Goal: Task Accomplishment & Management: Complete application form

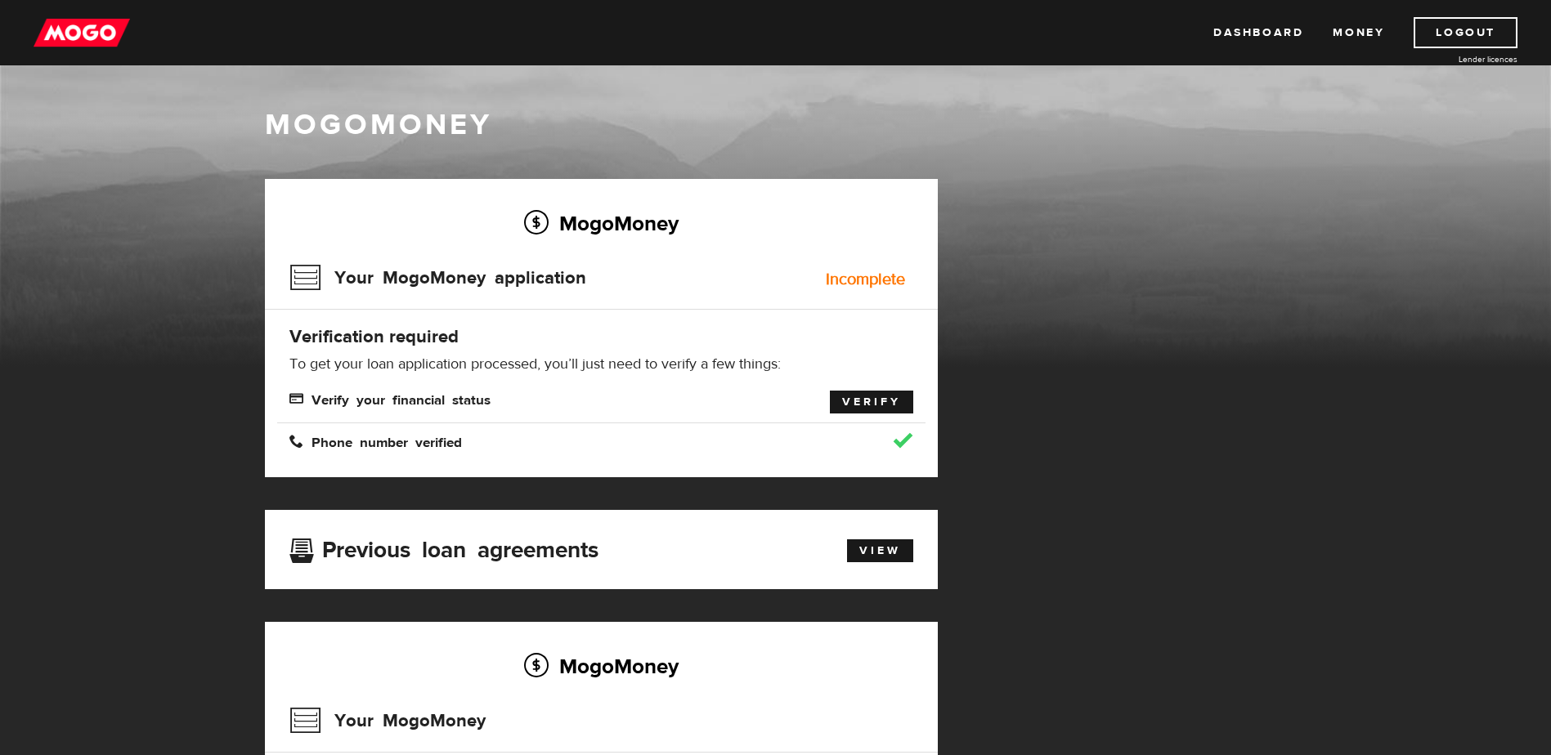
click at [872, 404] on link "Verify" at bounding box center [871, 402] width 83 height 23
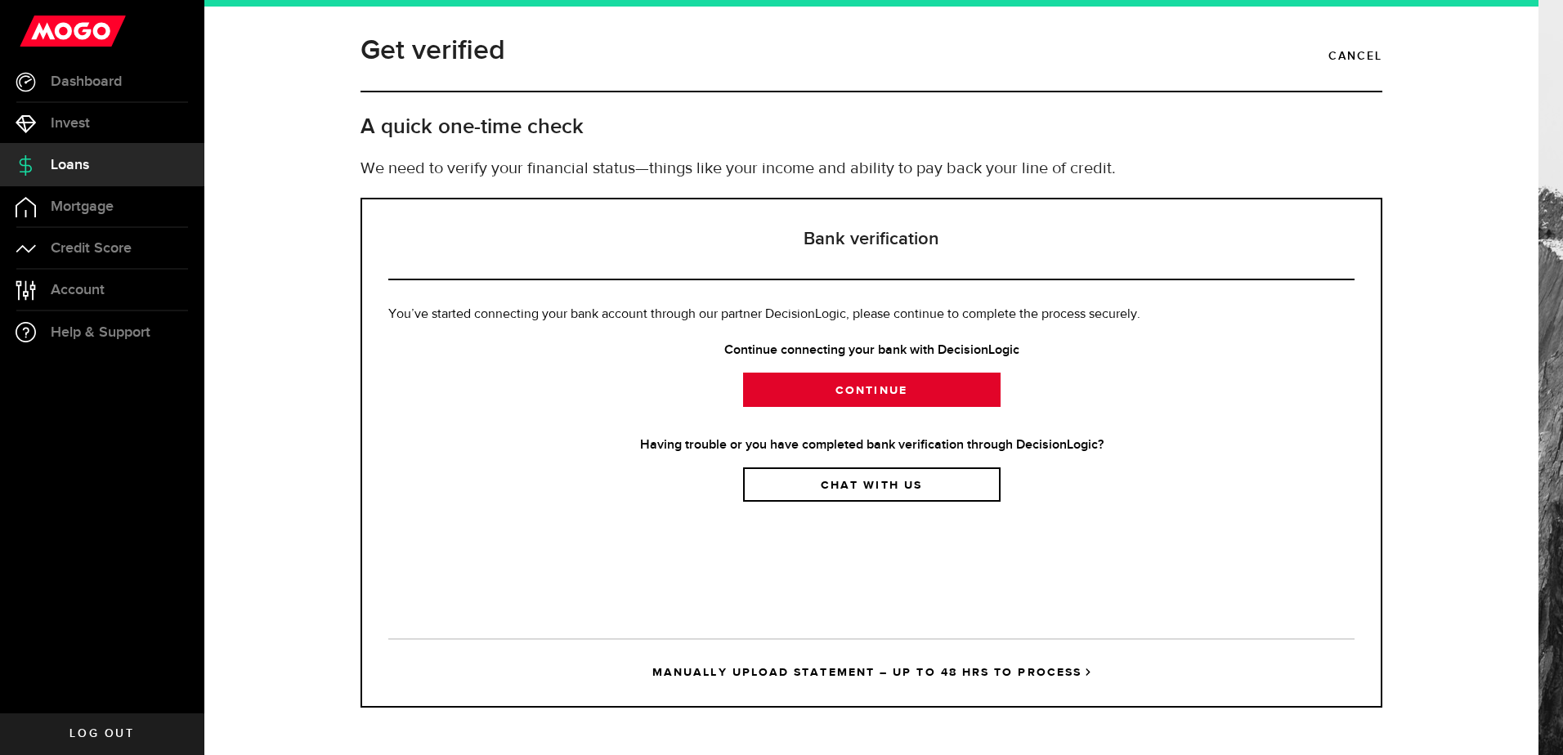
click at [862, 381] on link "Continue" at bounding box center [872, 390] width 258 height 34
drag, startPoint x: 836, startPoint y: 386, endPoint x: 818, endPoint y: 395, distance: 20.1
click at [818, 395] on link "Continue" at bounding box center [872, 390] width 258 height 34
click at [927, 388] on link "Continue" at bounding box center [872, 390] width 258 height 34
click at [93, 92] on link "Dashboard" at bounding box center [102, 81] width 204 height 41
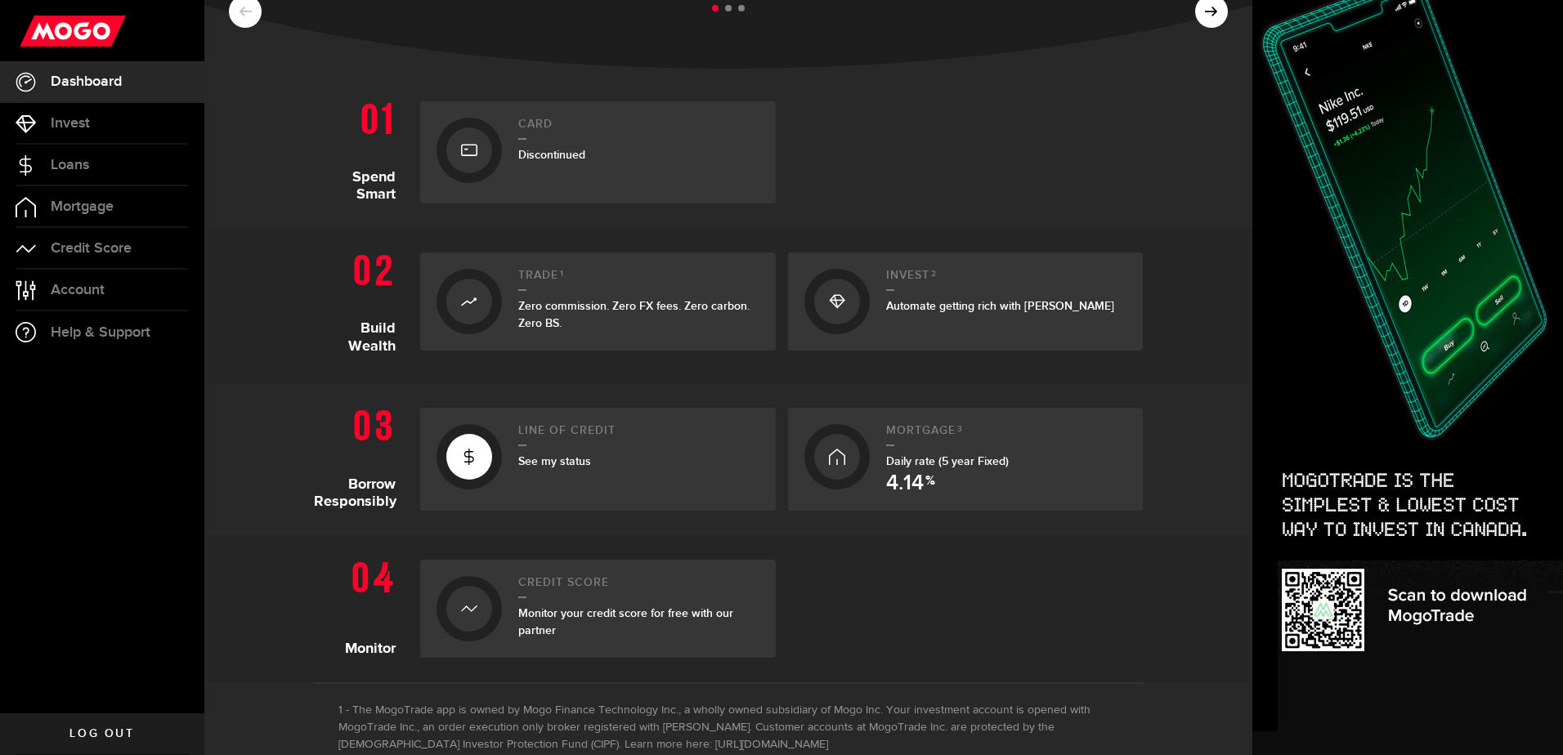
scroll to position [327, 0]
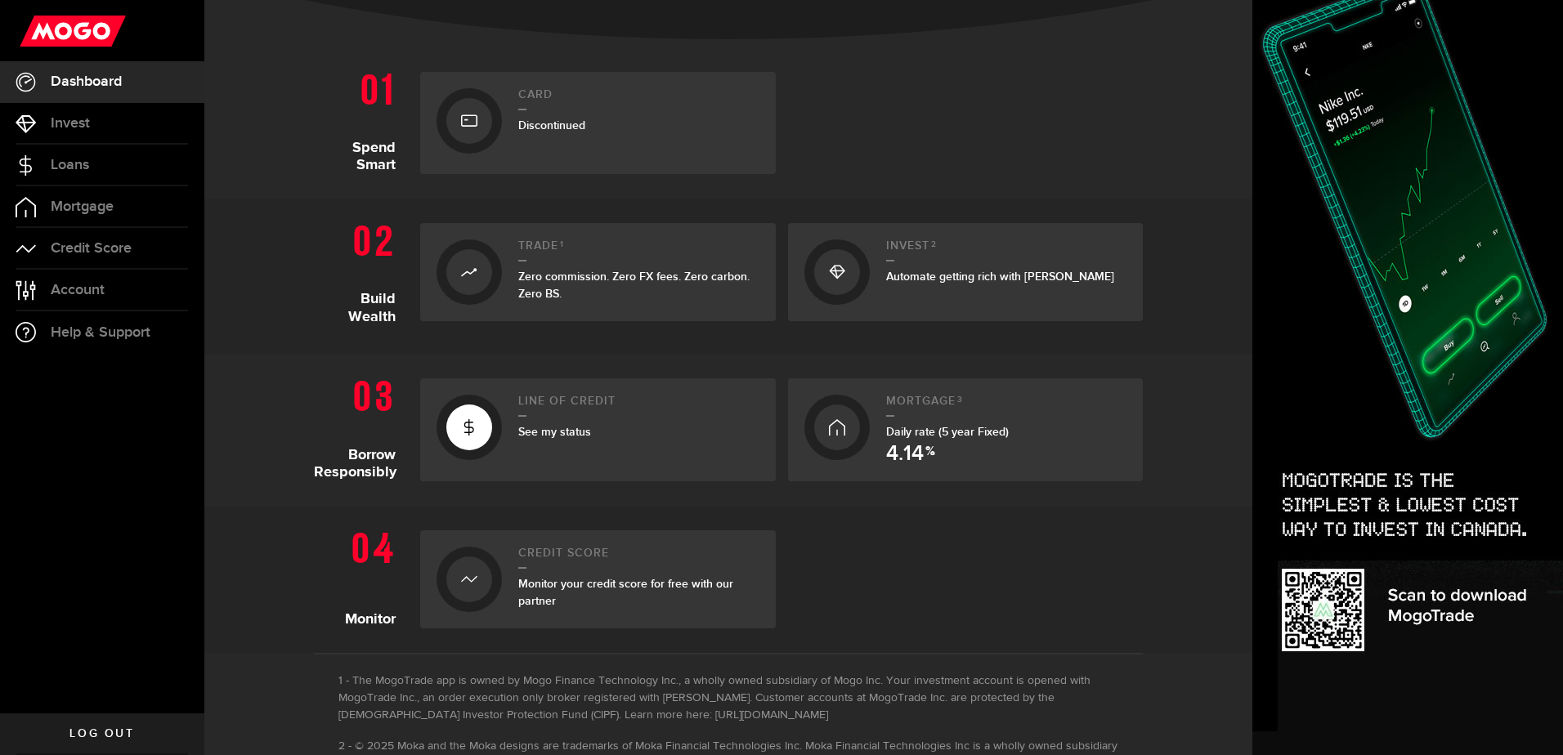
click at [619, 428] on div "See my status" at bounding box center [638, 432] width 241 height 17
